Goal: Task Accomplishment & Management: Complete application form

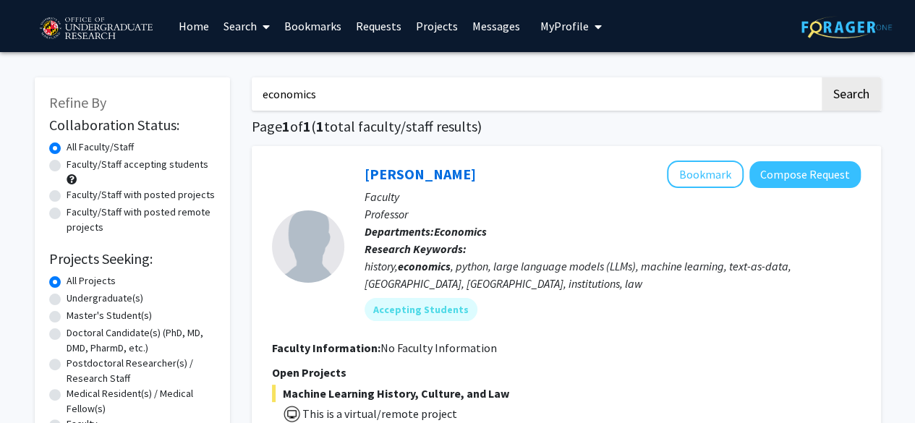
click at [506, 24] on link "Messages" at bounding box center [496, 26] width 62 height 51
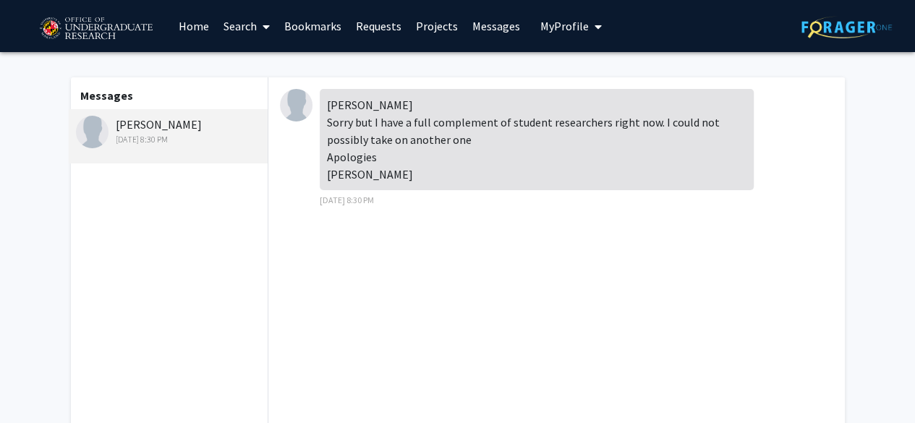
click at [422, 25] on link "Projects" at bounding box center [437, 26] width 56 height 51
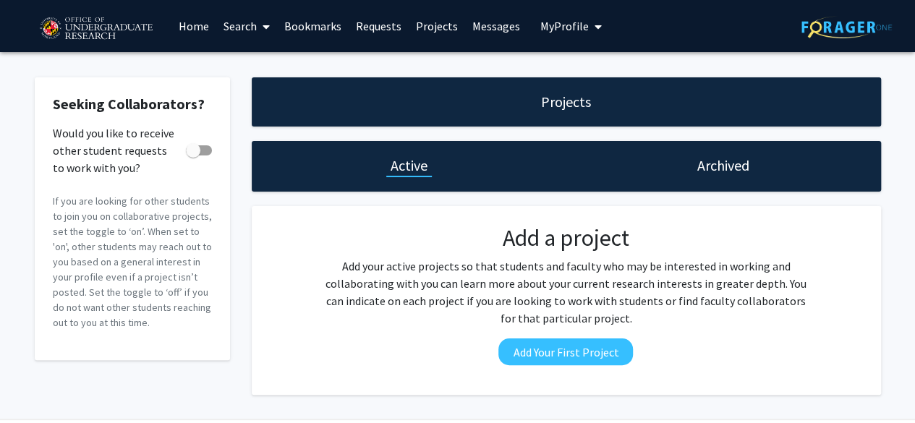
click at [362, 28] on link "Requests" at bounding box center [379, 26] width 60 height 51
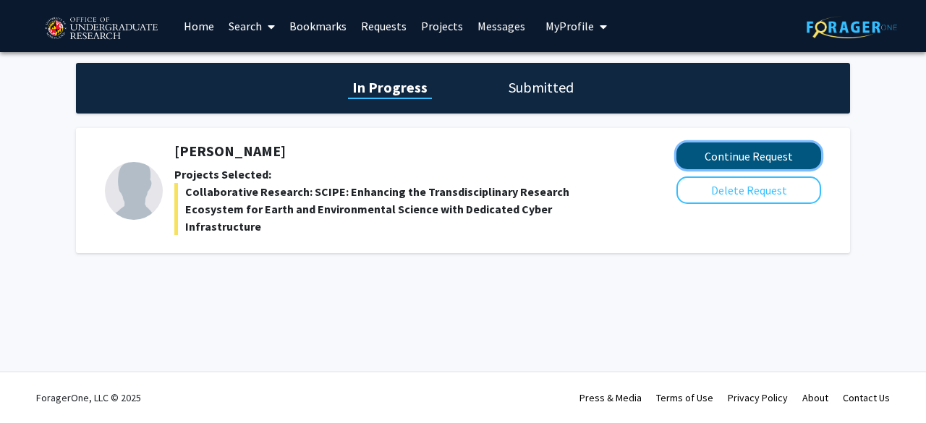
click at [713, 156] on button "Continue Request" at bounding box center [748, 156] width 145 height 27
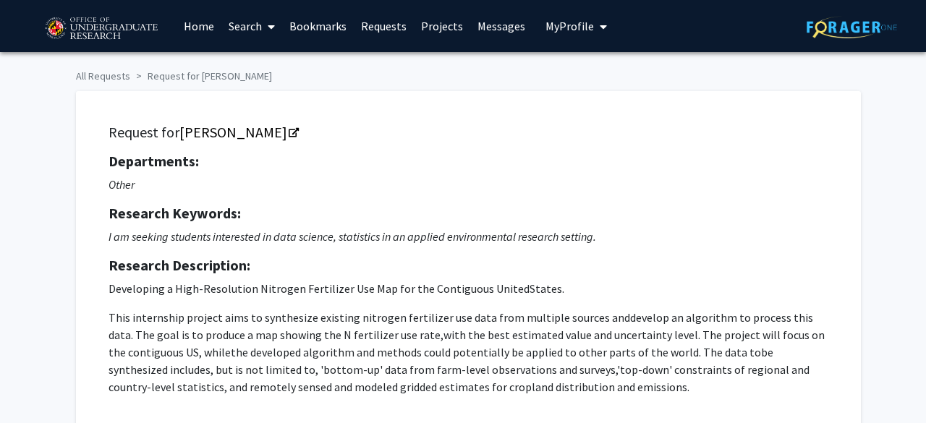
checkbox input "true"
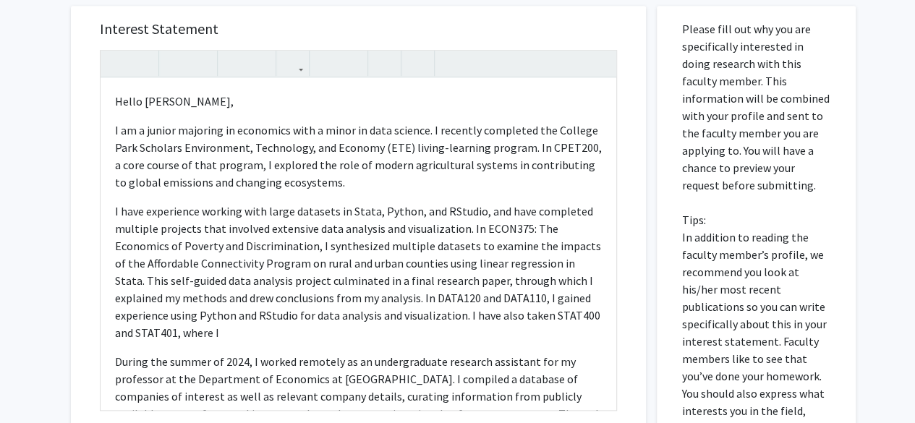
scroll to position [622, 0]
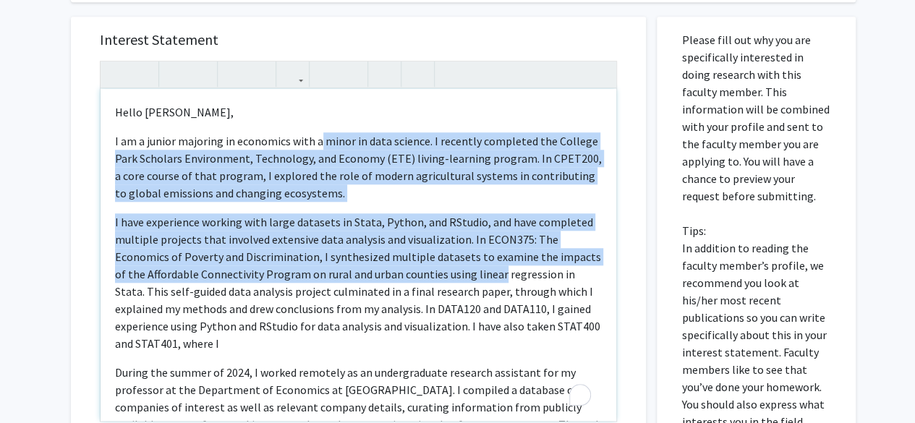
drag, startPoint x: 495, startPoint y: 280, endPoint x: 246, endPoint y: 129, distance: 291.2
click at [246, 129] on div "Hello Dr. Liang, I am a junior majoring in economics with a minor in data scien…" at bounding box center [359, 255] width 516 height 332
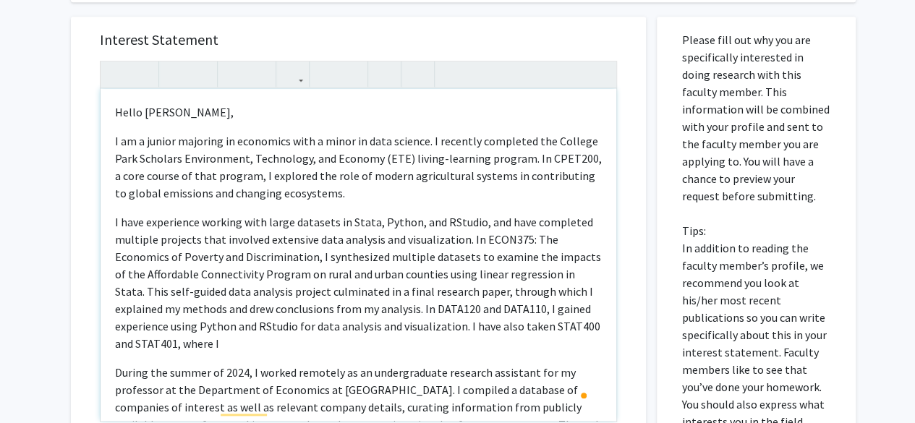
click at [347, 203] on div "Hello Dr. Liang, I am a junior majoring in economics with a minor in data scien…" at bounding box center [359, 255] width 516 height 332
click at [341, 197] on p "I am a junior majoring in economics with a minor in data science. I recently co…" at bounding box center [358, 166] width 487 height 69
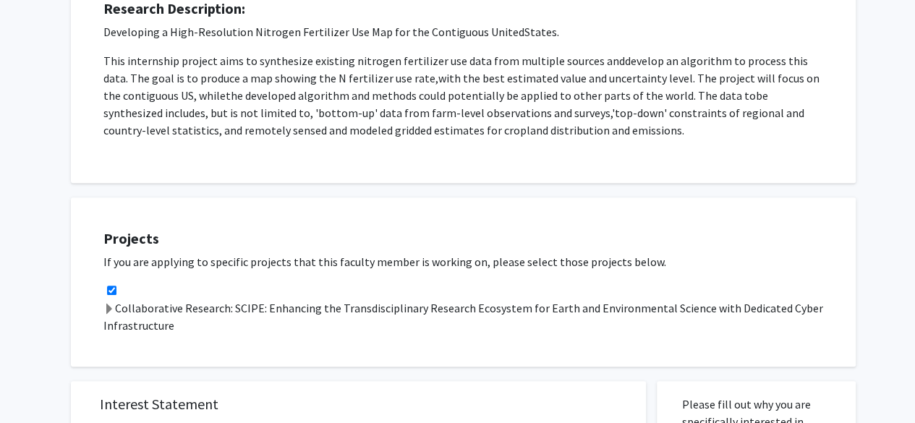
scroll to position [0, 0]
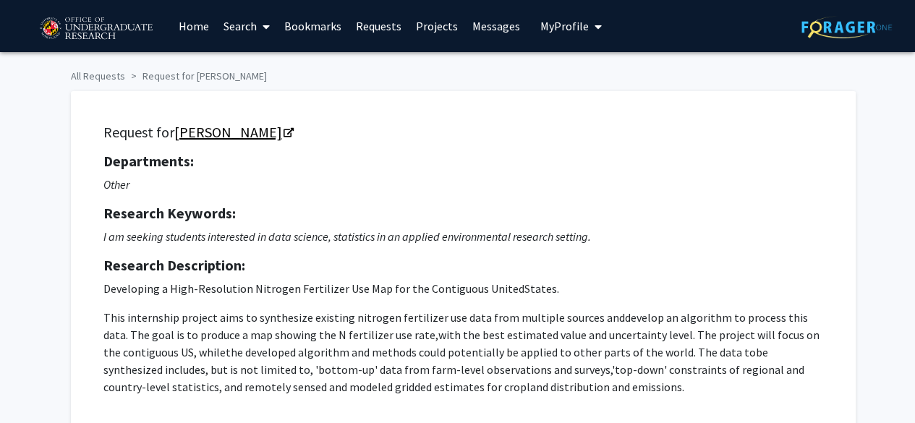
click at [284, 130] on icon "Opens in a new tab" at bounding box center [289, 133] width 10 height 9
